Goal: Find specific page/section: Find specific page/section

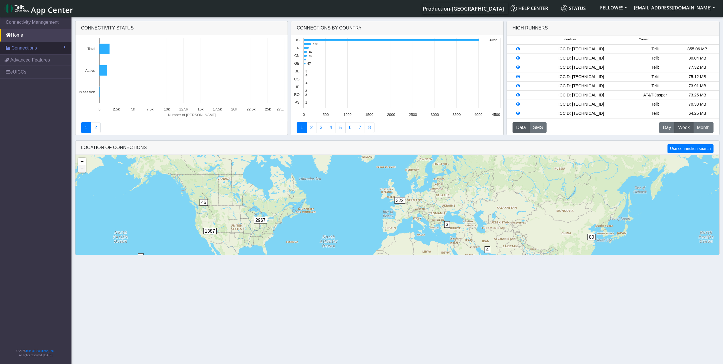
click at [35, 46] on span "Connections" at bounding box center [23, 48] width 25 height 7
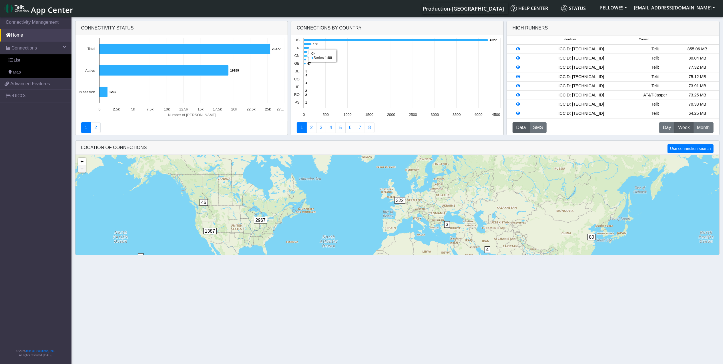
click at [305, 56] on icon at bounding box center [305, 56] width 3 height 2
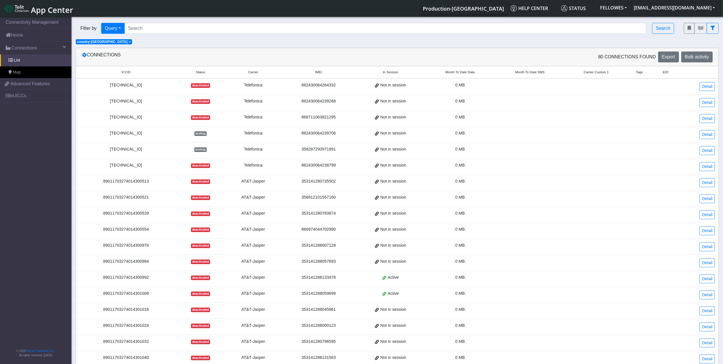
click at [453, 73] on span "Month To Date Data" at bounding box center [460, 72] width 29 height 5
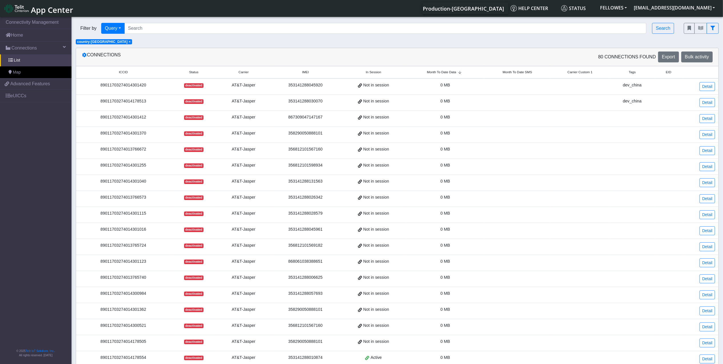
click at [453, 73] on span "Month To Date Data" at bounding box center [441, 72] width 29 height 5
click at [39, 46] on link "Connections" at bounding box center [36, 48] width 72 height 13
click at [41, 44] on link "Connections" at bounding box center [36, 48] width 72 height 13
click at [37, 57] on link "List" at bounding box center [36, 60] width 72 height 12
click at [129, 42] on span "×" at bounding box center [130, 42] width 2 height 4
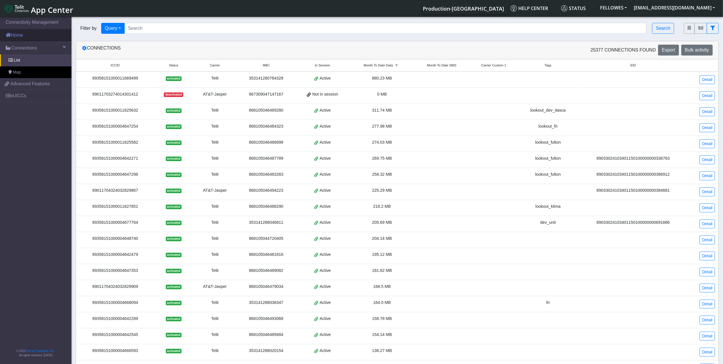
click at [38, 31] on link "Home" at bounding box center [36, 35] width 72 height 13
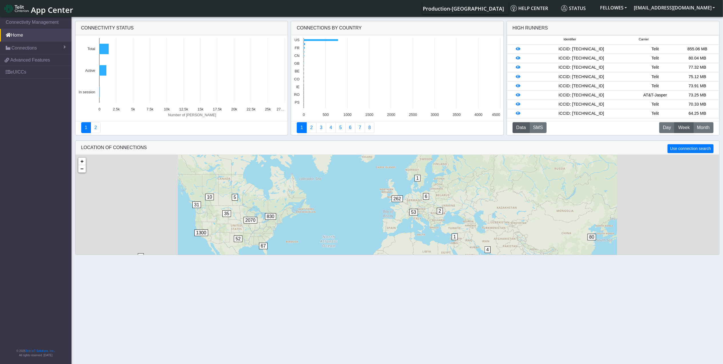
click at [45, 47] on section "Connectivity Management Home Connections List Map ea38697663d4928c1fa3fd534523f…" at bounding box center [361, 191] width 723 height 350
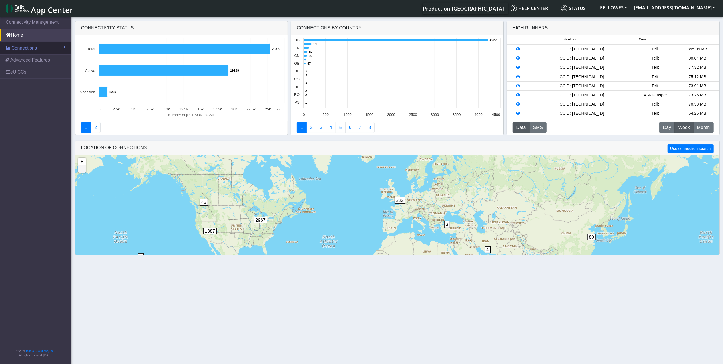
click at [65, 45] on span at bounding box center [65, 47] width 2 height 5
click at [43, 57] on link "List" at bounding box center [36, 60] width 72 height 12
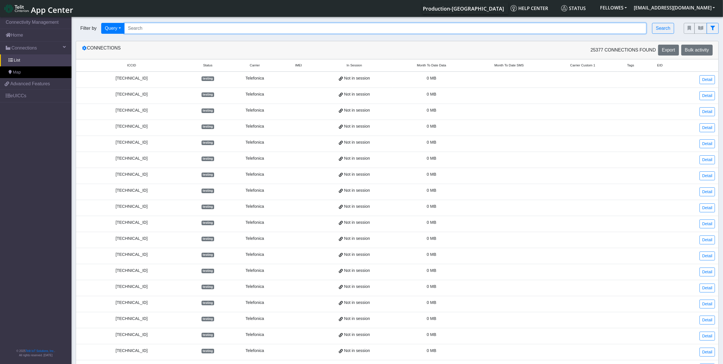
click at [192, 28] on input "Search..." at bounding box center [385, 28] width 523 height 11
paste input "89011703274014178513"
type input "89011703274014178513"
